Goal: Task Accomplishment & Management: Manage account settings

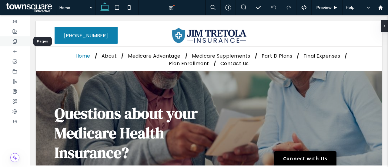
click at [15, 41] on icon at bounding box center [14, 41] width 5 height 5
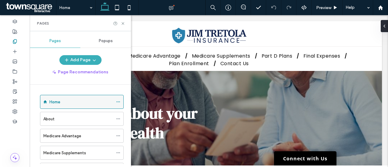
scroll to position [93, 0]
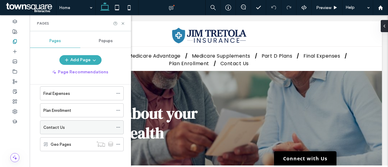
click at [64, 121] on div "Contact Us" at bounding box center [78, 127] width 70 height 13
click at [121, 25] on icon at bounding box center [123, 23] width 5 height 5
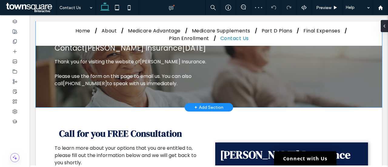
scroll to position [106, 0]
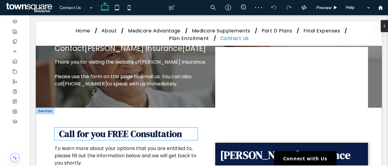
click at [64, 128] on span "Call for you FREE Consultation" at bounding box center [120, 134] width 123 height 12
click at [64, 128] on div "Call for you FREE Consultation" at bounding box center [126, 134] width 143 height 12
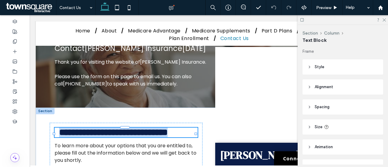
type input "**********"
type input "**"
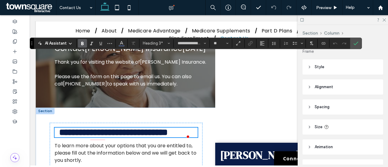
scroll to position [143, 0]
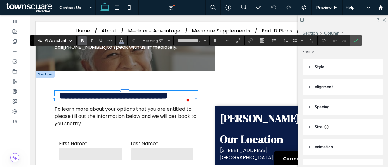
click at [384, 20] on use at bounding box center [383, 19] width 3 height 3
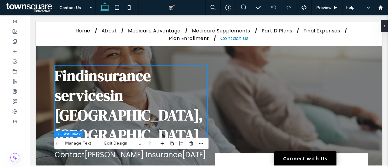
scroll to position [0, 0]
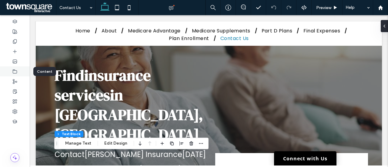
click at [15, 70] on icon at bounding box center [14, 71] width 5 height 5
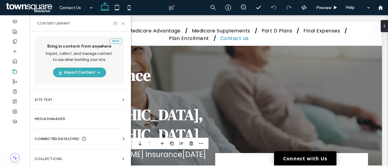
click at [62, 138] on span "CONNECTED DATA (CMS)" at bounding box center [57, 139] width 45 height 6
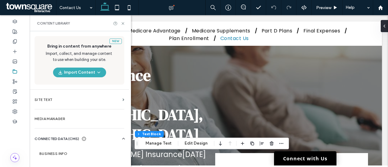
scroll to position [51, 0]
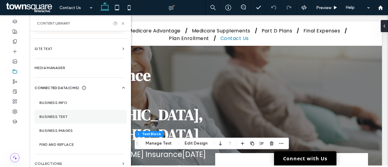
click at [67, 113] on section "Business Text" at bounding box center [81, 117] width 92 height 14
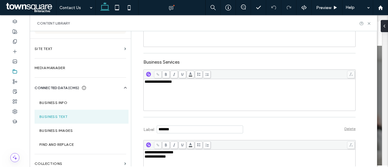
scroll to position [178, 0]
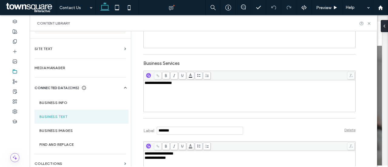
click at [145, 85] on div "**********" at bounding box center [250, 96] width 210 height 30
click at [368, 24] on use at bounding box center [369, 23] width 2 height 2
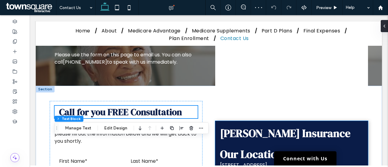
scroll to position [0, 0]
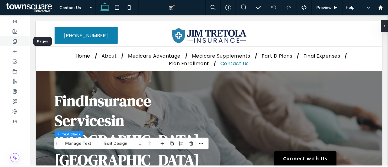
click at [20, 40] on div at bounding box center [15, 41] width 30 height 10
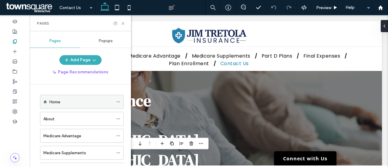
click at [72, 104] on div "Home" at bounding box center [81, 102] width 64 height 6
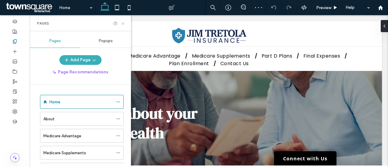
click at [122, 22] on icon at bounding box center [123, 23] width 5 height 5
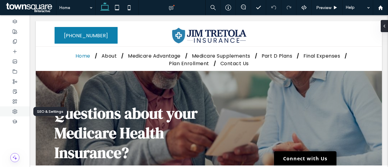
click at [16, 110] on icon at bounding box center [14, 111] width 5 height 5
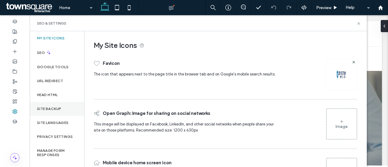
click at [61, 108] on label "Site Backup" at bounding box center [49, 109] width 24 height 4
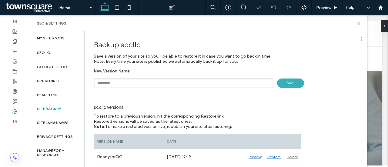
click at [136, 81] on input "text" at bounding box center [184, 82] width 180 height 9
type input "****"
click at [282, 82] on span "Save" at bounding box center [290, 82] width 27 height 9
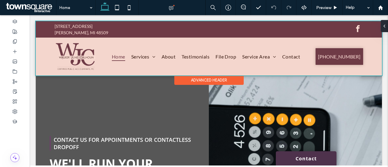
click at [75, 53] on div at bounding box center [209, 48] width 346 height 54
click at [75, 53] on img at bounding box center [76, 56] width 42 height 28
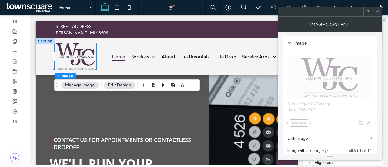
scroll to position [130, 0]
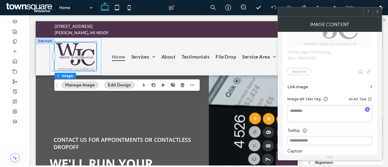
click at [320, 85] on label "Link image" at bounding box center [327, 86] width 81 height 11
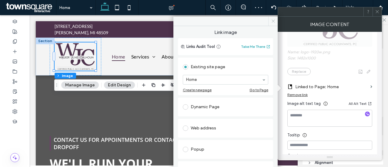
click at [271, 20] on icon at bounding box center [273, 21] width 5 height 5
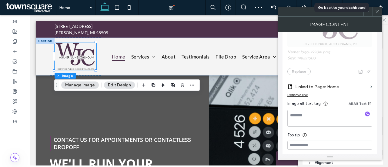
click at [376, 12] on icon at bounding box center [377, 11] width 5 height 5
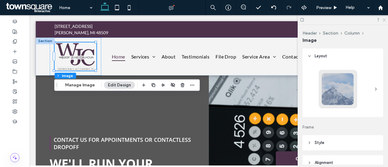
click at [384, 18] on icon at bounding box center [384, 20] width 4 height 4
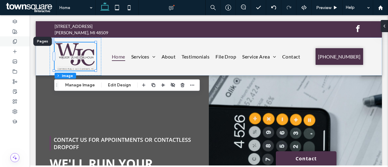
click at [16, 44] on div at bounding box center [15, 41] width 30 height 10
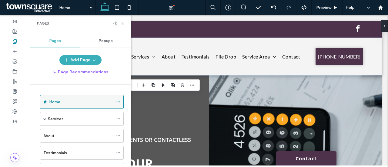
scroll to position [21, 0]
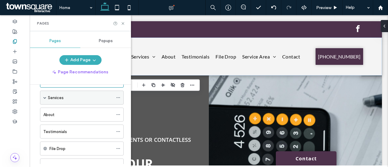
click at [45, 96] on span at bounding box center [44, 97] width 3 height 3
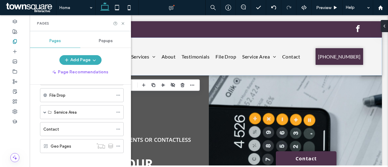
scroll to position [145, 0]
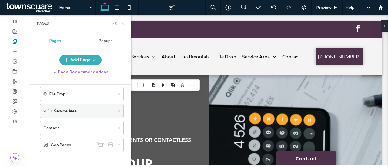
click at [46, 109] on span at bounding box center [44, 110] width 3 height 3
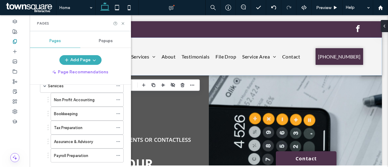
scroll to position [0, 0]
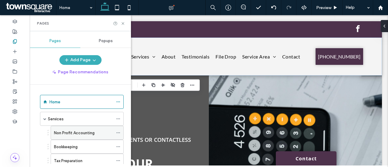
click at [118, 131] on icon at bounding box center [118, 133] width 4 height 4
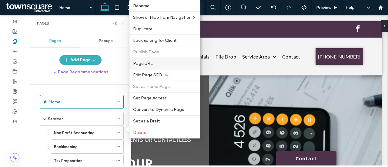
click at [146, 63] on span "Page URL" at bounding box center [143, 63] width 20 height 5
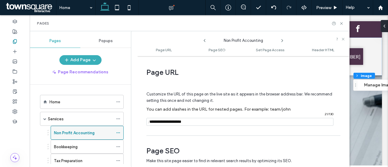
click at [119, 131] on icon at bounding box center [118, 133] width 4 height 4
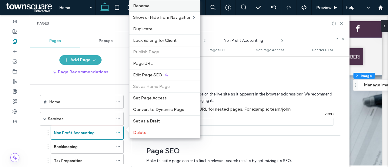
click at [144, 8] on span "Rename" at bounding box center [141, 5] width 16 height 5
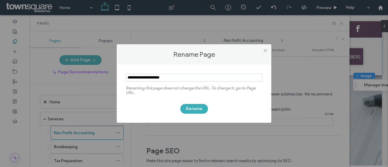
click at [136, 76] on input "notEmpty" at bounding box center [194, 78] width 136 height 8
type input "**********"
click at [194, 107] on button "Rename" at bounding box center [194, 109] width 28 height 10
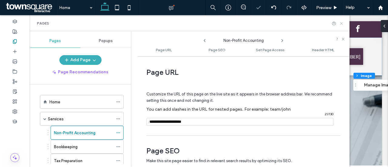
click at [340, 21] on icon at bounding box center [341, 23] width 5 height 5
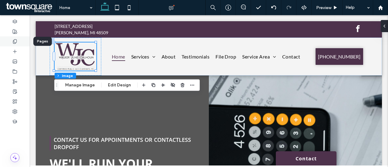
click at [14, 40] on use at bounding box center [14, 41] width 3 height 4
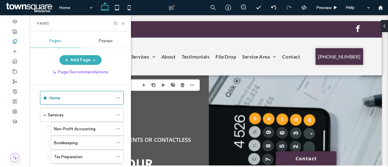
scroll to position [4, 0]
click at [122, 22] on icon at bounding box center [123, 23] width 5 height 5
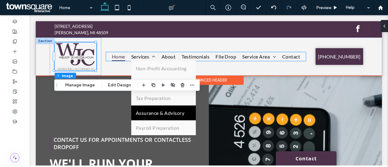
click at [179, 100] on ul "Non-Profit Accounting Bookkeeping Tax Preparation Assurance & Advisory Payroll …" at bounding box center [163, 98] width 65 height 74
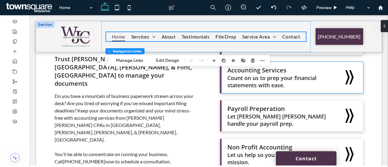
scroll to position [303, 0]
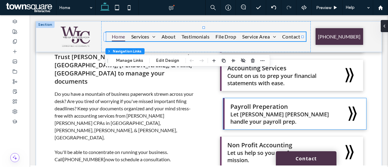
click at [266, 111] on span "Payroll Preperation" at bounding box center [259, 106] width 58 height 8
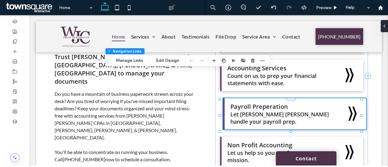
click at [266, 111] on span "Payroll Preperation" at bounding box center [259, 106] width 58 height 8
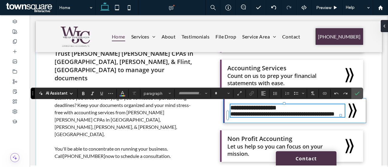
type input "*********"
click at [265, 109] on span "**********" at bounding box center [253, 108] width 46 height 6
type input "**"
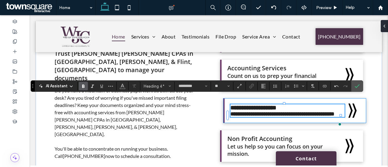
scroll to position [310, 0]
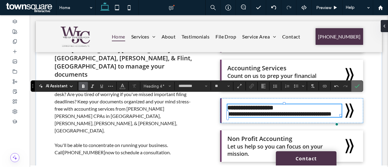
click at [358, 86] on label "Confirm" at bounding box center [356, 86] width 9 height 11
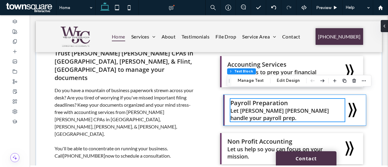
scroll to position [330, 0]
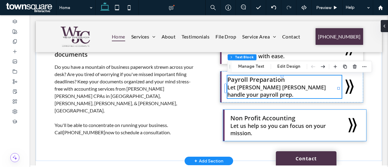
click at [255, 141] on div "Non Profit Accounting Let us help so you can focus on your mission." at bounding box center [294, 125] width 143 height 31
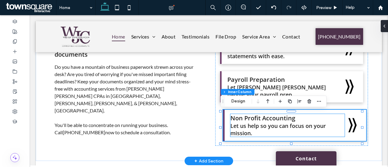
click at [242, 118] on span "Non Profit Accounting" at bounding box center [262, 118] width 65 height 8
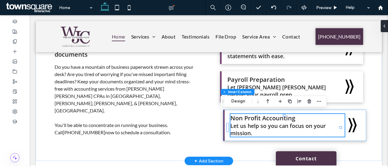
click at [242, 118] on div "Non Profit Accounting Let us help so you can focus on your mission." at bounding box center [287, 125] width 114 height 23
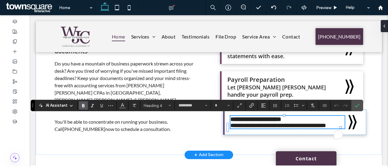
click at [241, 122] on span "**********" at bounding box center [255, 119] width 51 height 6
type input "*********"
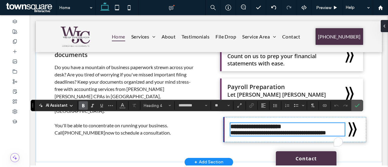
type input "**"
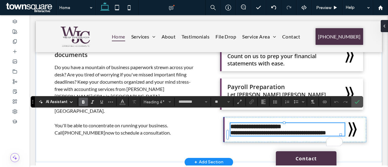
scroll to position [334, 0]
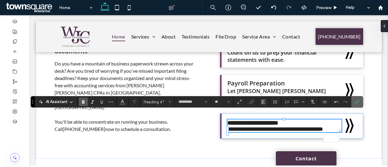
click at [354, 103] on use "Confirm" at bounding box center [356, 102] width 5 height 4
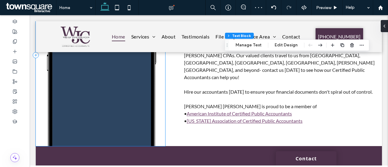
scroll to position [541, 0]
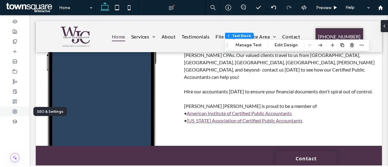
click at [14, 110] on icon at bounding box center [14, 111] width 5 height 5
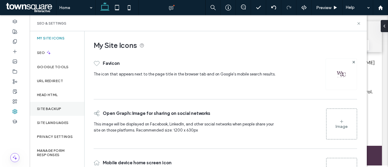
click at [58, 105] on div "Site Backup" at bounding box center [57, 109] width 55 height 14
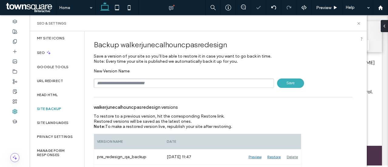
click at [139, 77] on div "New Version Name Save" at bounding box center [223, 77] width 259 height 19
click at [150, 84] on input "text" at bounding box center [184, 82] width 180 height 9
type input "****"
click at [279, 85] on span "Save" at bounding box center [290, 82] width 27 height 9
